Goal: Task Accomplishment & Management: Use online tool/utility

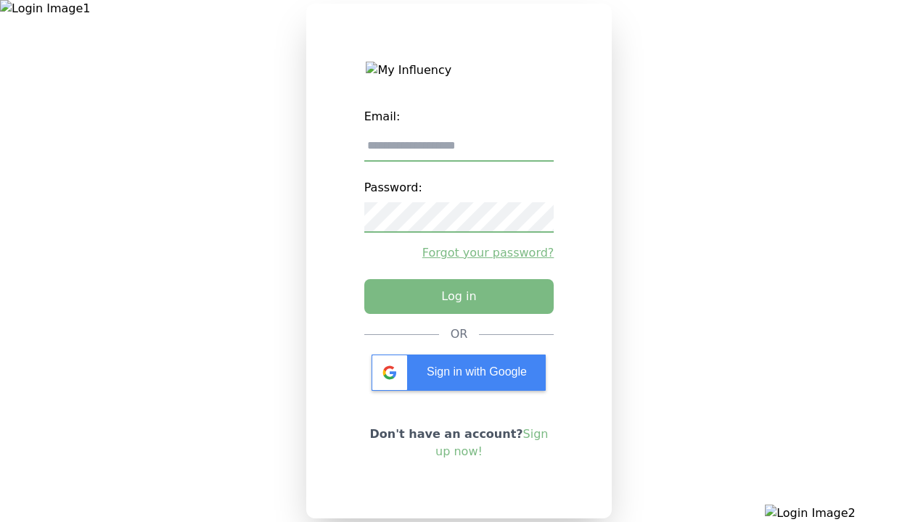
click at [459, 152] on input "email" at bounding box center [459, 146] width 190 height 30
type input "**********"
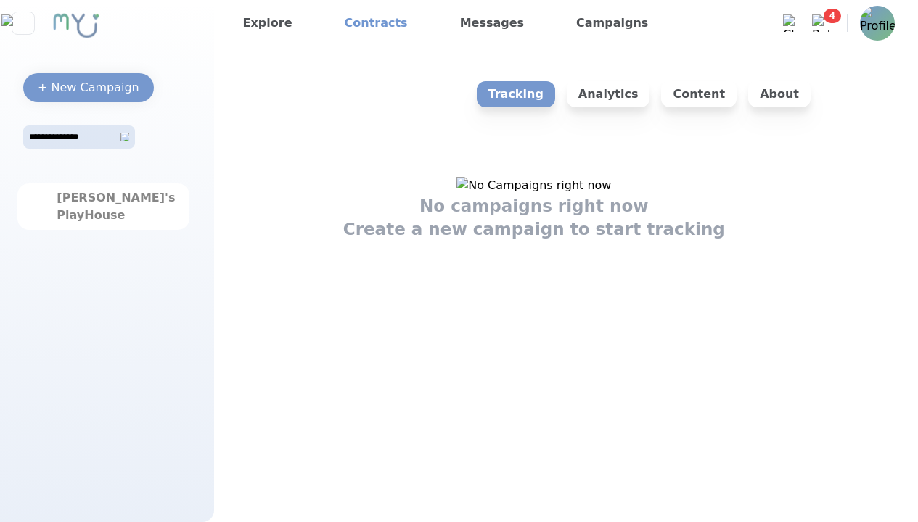
click at [365, 23] on link "Contracts" at bounding box center [376, 23] width 75 height 23
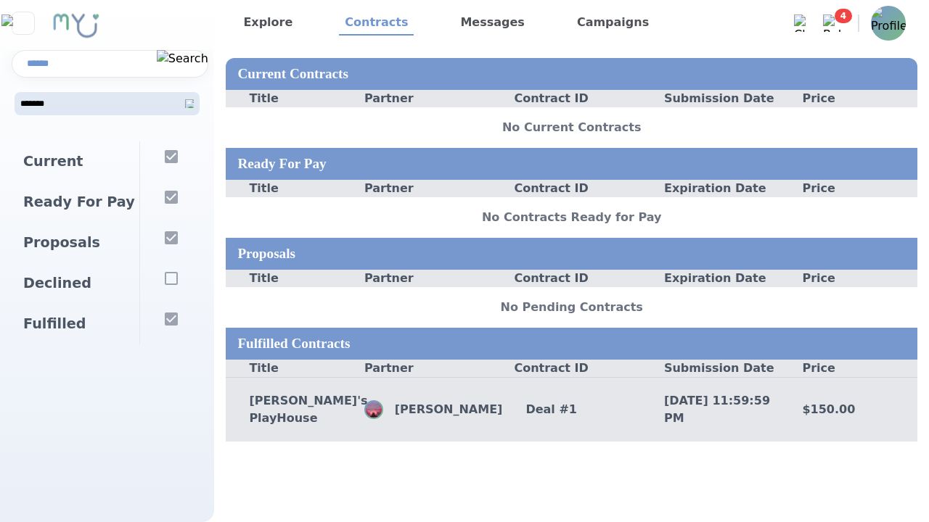
click at [571, 412] on div "Deal # 1" at bounding box center [571, 409] width 139 height 17
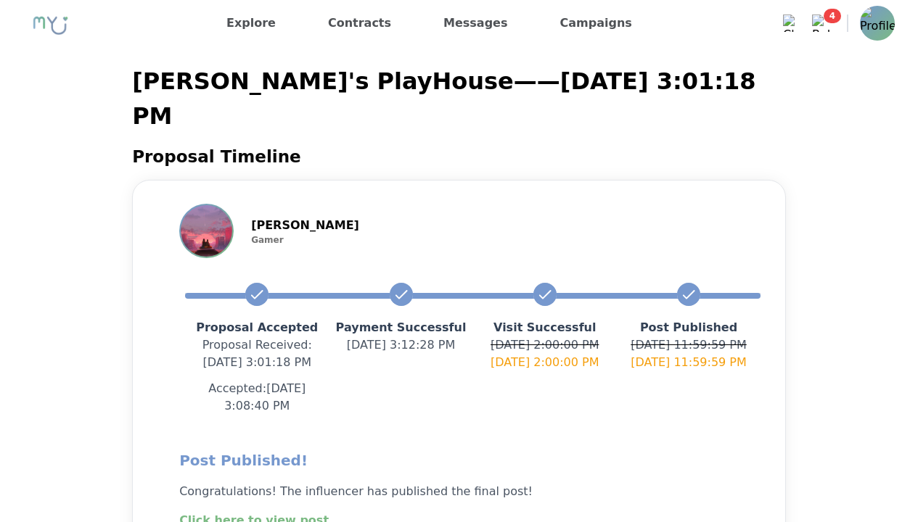
scroll to position [272, 0]
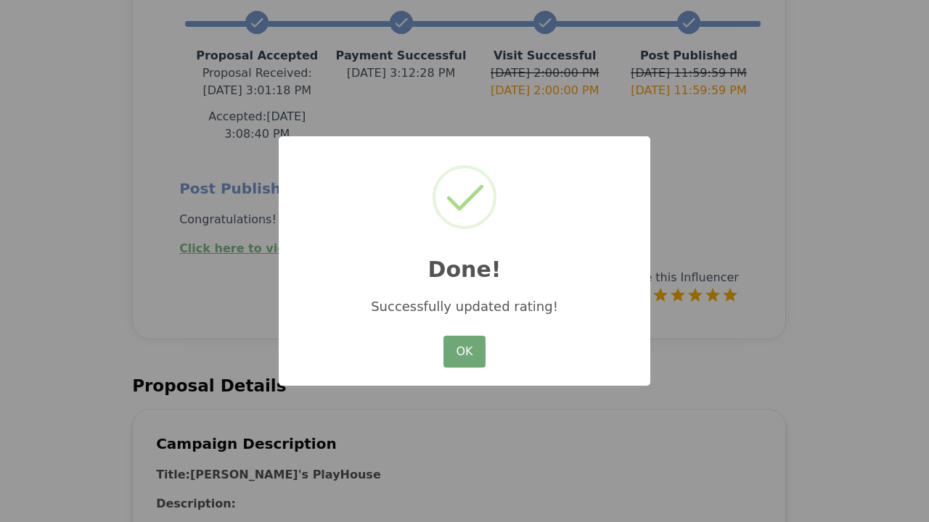
click at [464, 353] on button "OK" at bounding box center [464, 352] width 42 height 32
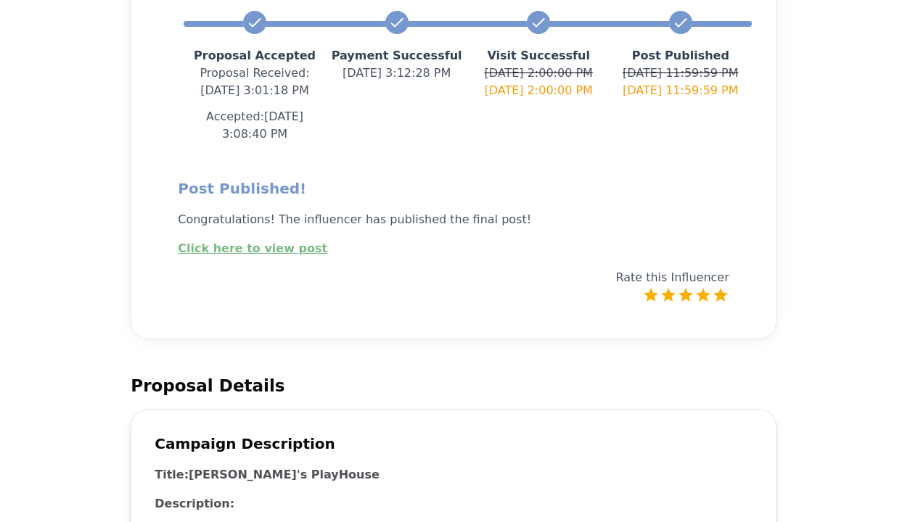
click at [244, 242] on link "Click here to view post" at bounding box center [252, 249] width 149 height 14
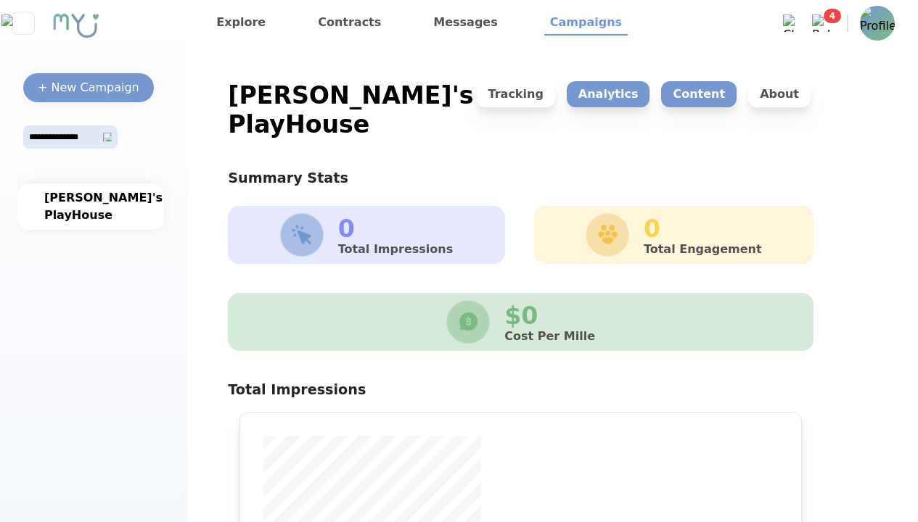
click at [705, 94] on p "Content" at bounding box center [698, 94] width 75 height 26
